Goal: Task Accomplishment & Management: Manage account settings

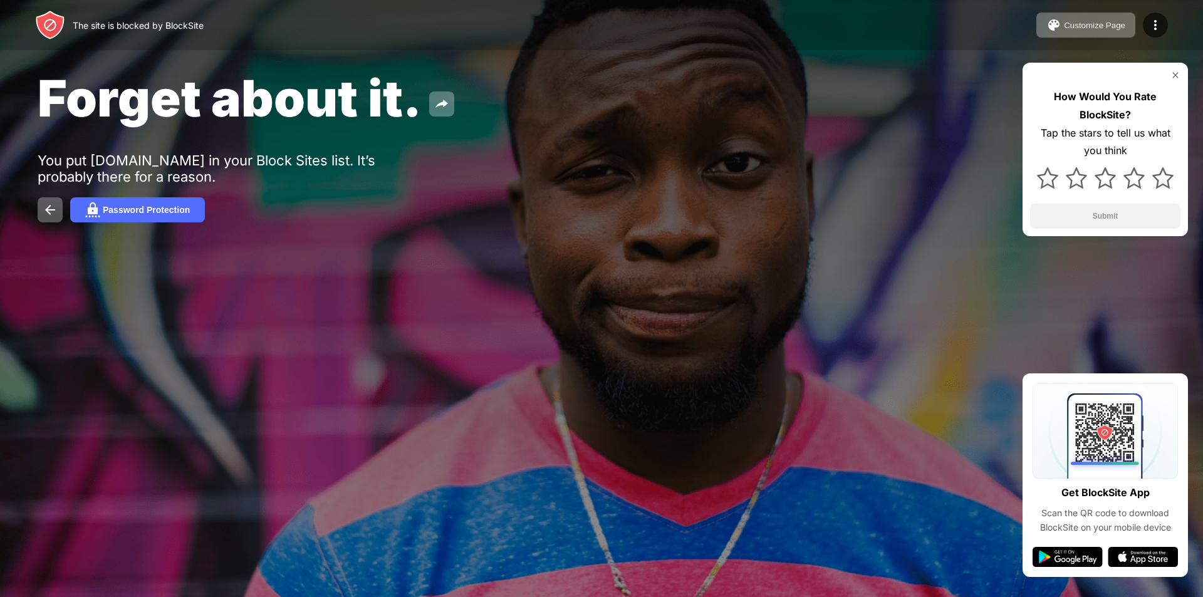
click at [1155, 12] on div "The site is blocked by BlockSite Customize Page Edit Block List Redirect Custom…" at bounding box center [601, 25] width 1203 height 50
click at [1159, 26] on img at bounding box center [1155, 25] width 15 height 15
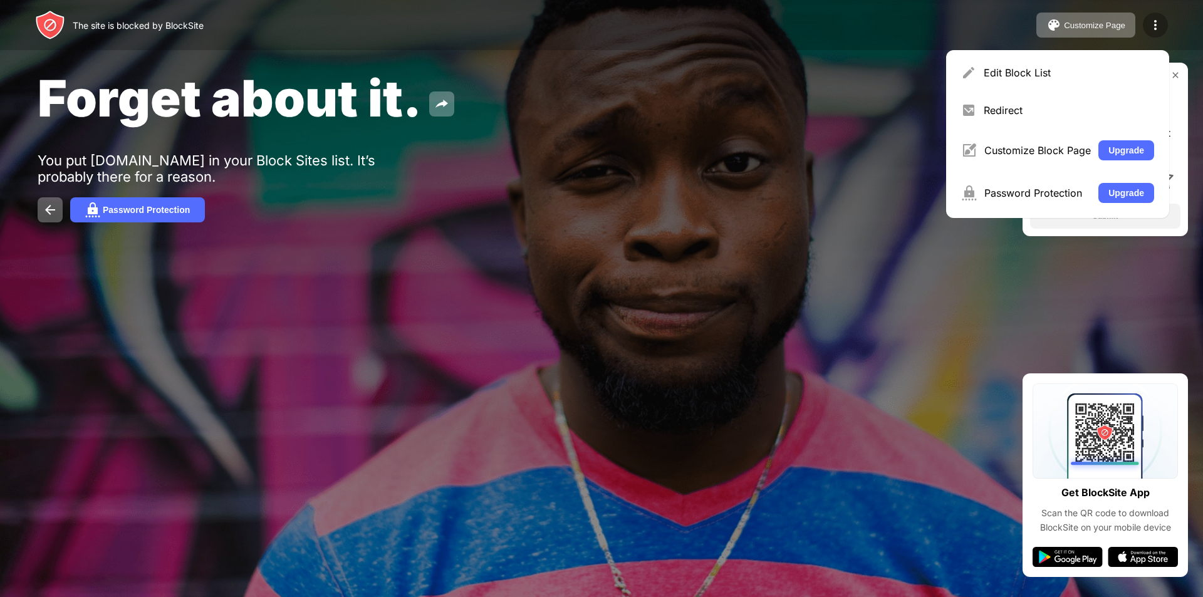
click at [1159, 26] on img at bounding box center [1155, 25] width 15 height 15
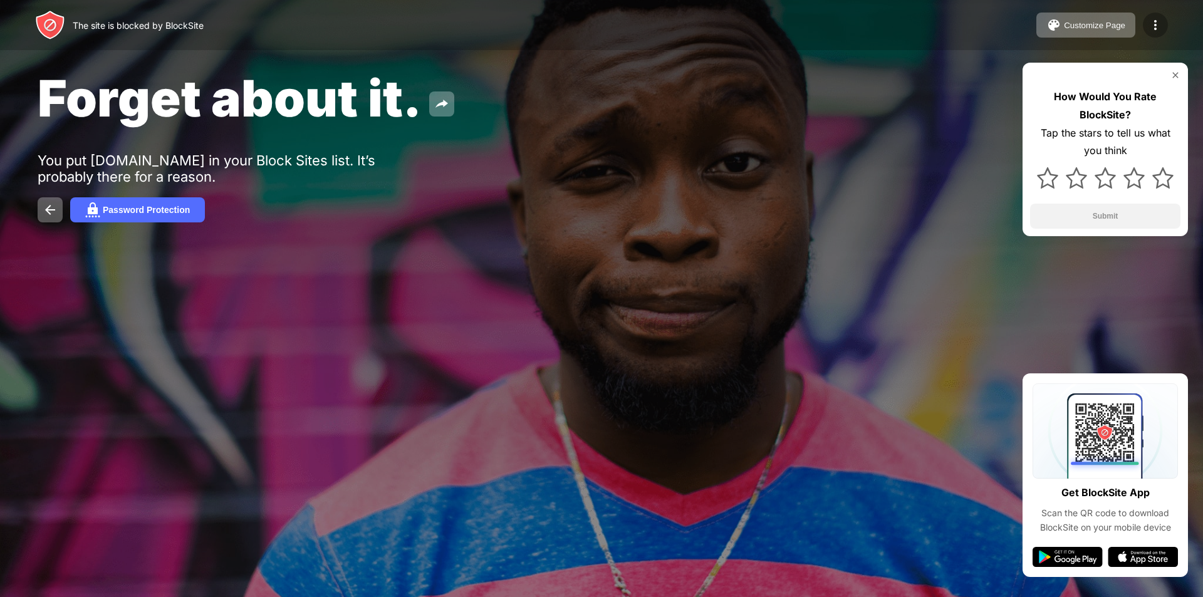
click at [1159, 26] on img at bounding box center [1155, 25] width 15 height 15
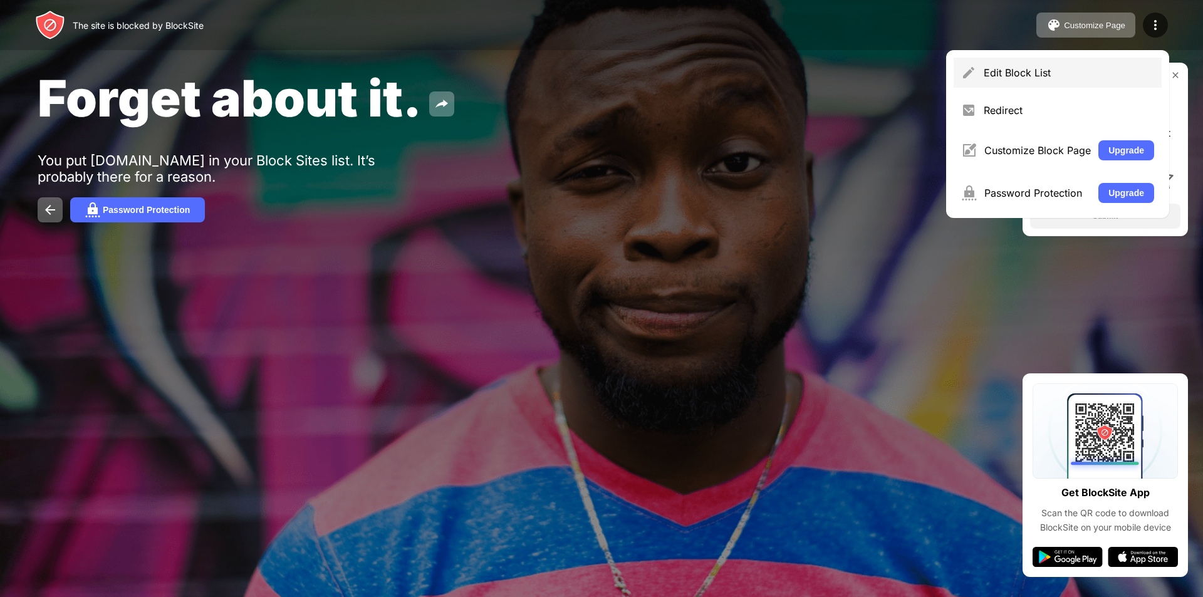
click at [1109, 66] on div "Edit Block List" at bounding box center [1069, 72] width 170 height 13
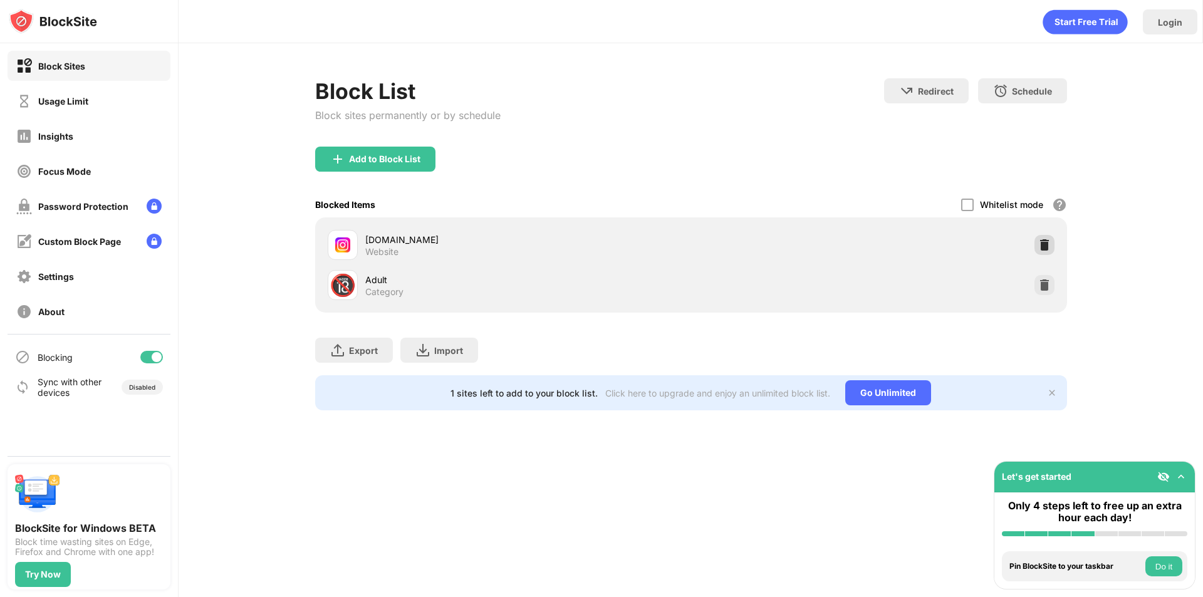
click at [1046, 245] on img at bounding box center [1045, 245] width 13 height 13
